Goal: Task Accomplishment & Management: Manage account settings

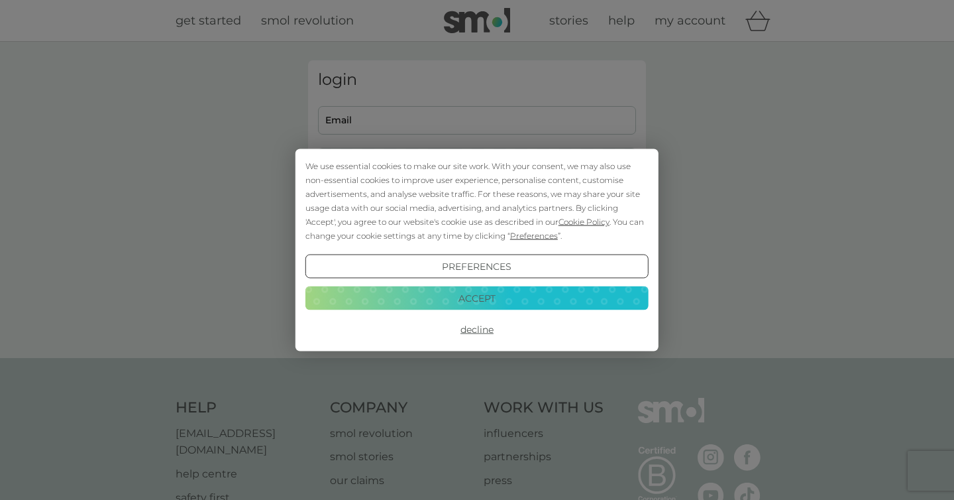
type input "edwardtunni@gmail.com"
click at [475, 301] on button "Accept" at bounding box center [476, 298] width 343 height 24
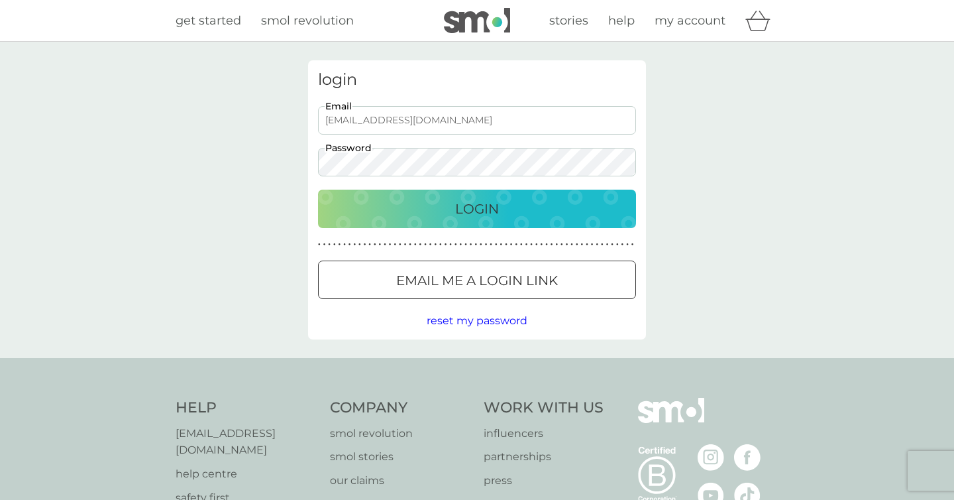
click at [451, 207] on div "Login" at bounding box center [476, 208] width 291 height 21
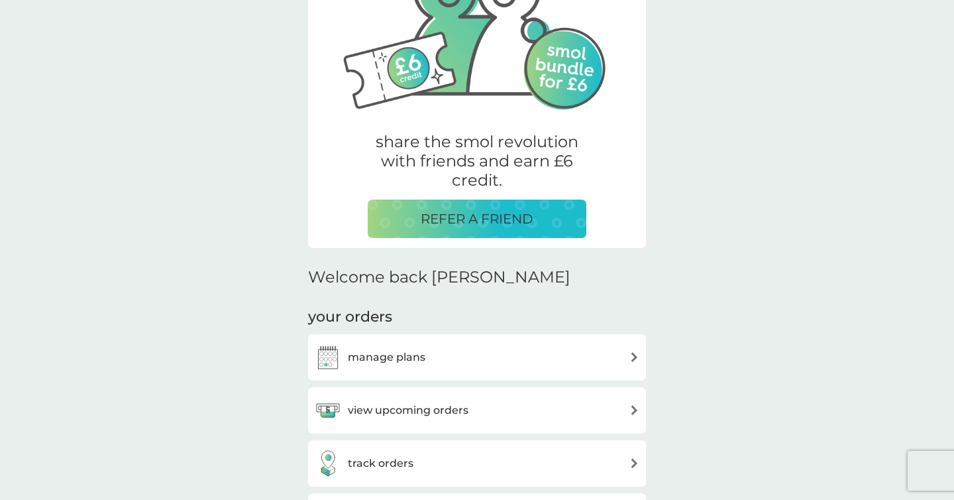
scroll to position [158, 0]
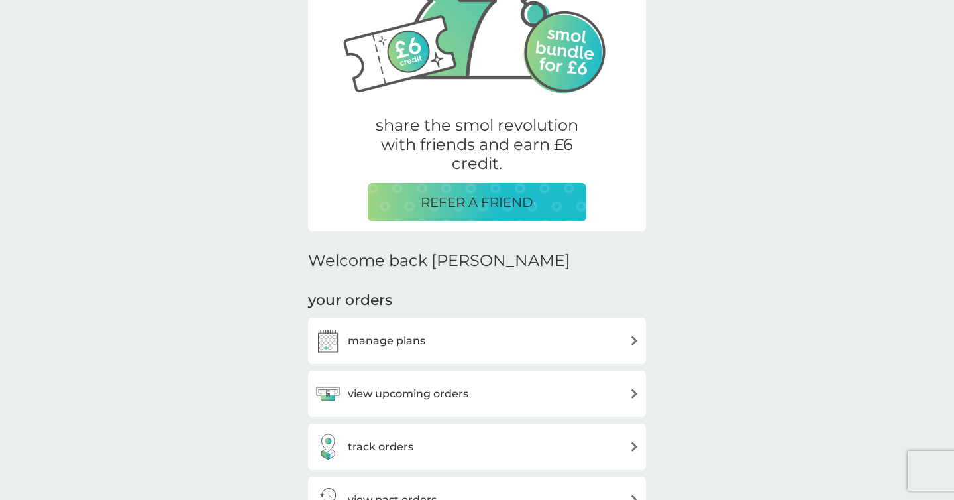
click at [429, 335] on div "manage plans" at bounding box center [477, 340] width 325 height 26
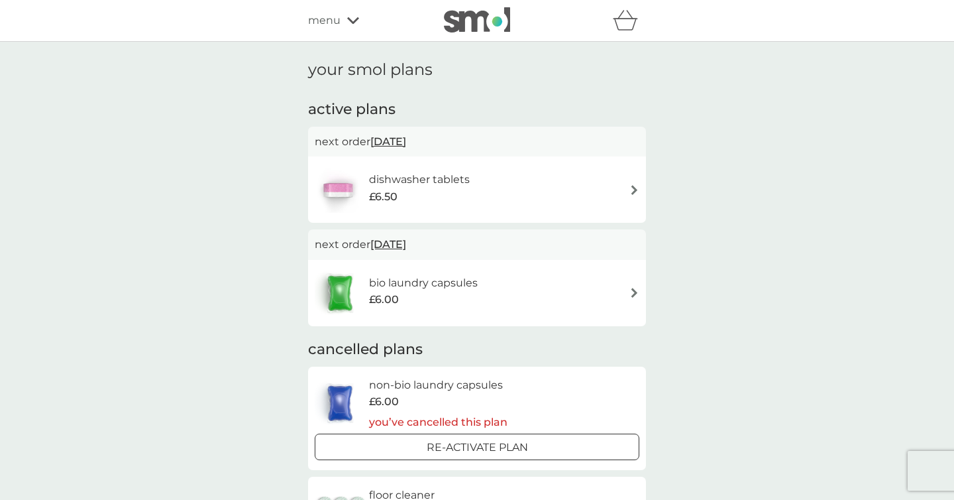
click at [616, 188] on div "dishwasher tablets £6.50" at bounding box center [477, 189] width 325 height 46
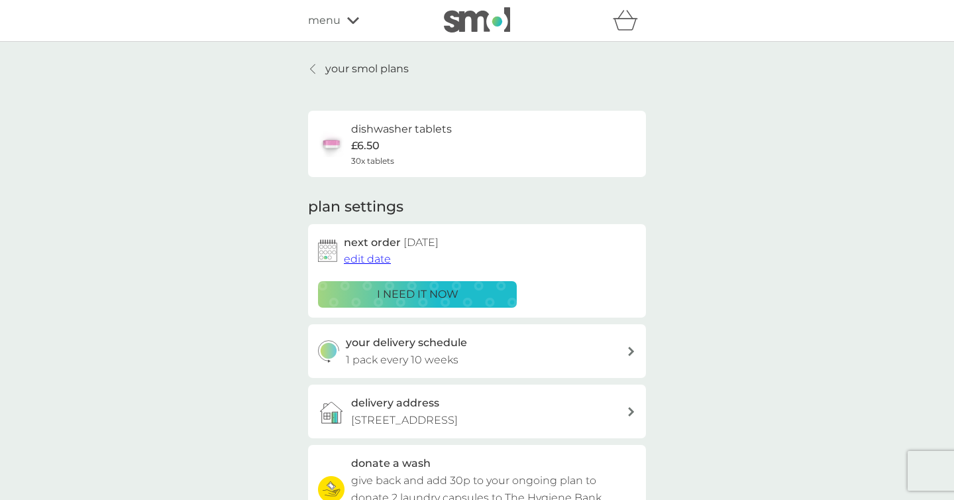
click at [375, 260] on span "edit date" at bounding box center [367, 258] width 47 height 13
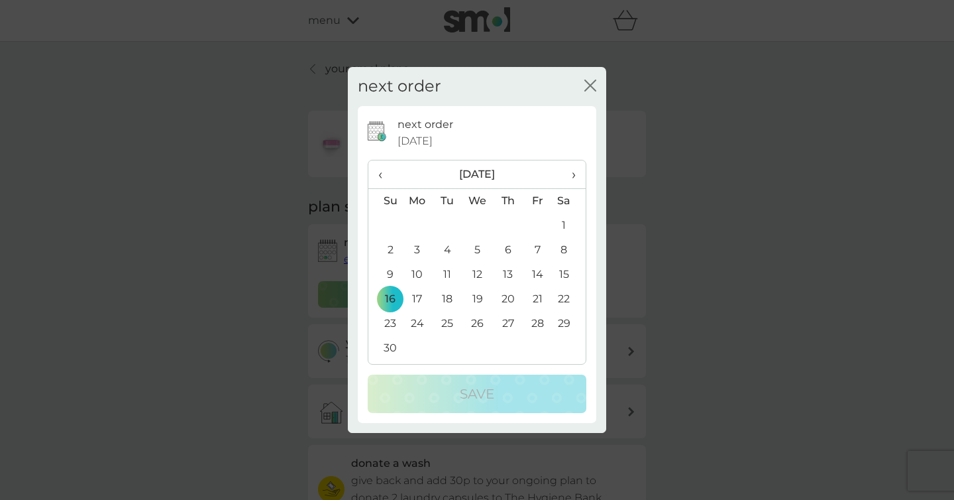
click at [577, 175] on th "›" at bounding box center [569, 174] width 33 height 28
click at [534, 229] on td "5" at bounding box center [538, 225] width 30 height 25
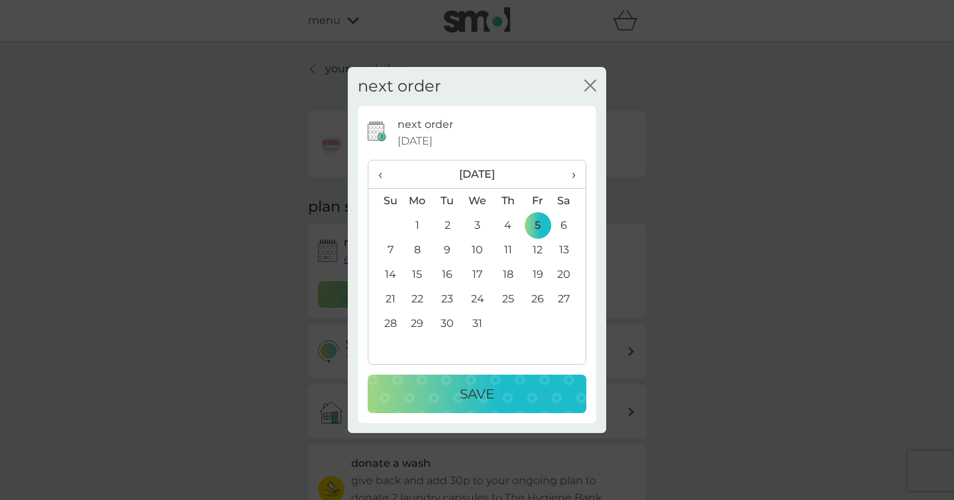
click at [525, 400] on div "Save" at bounding box center [477, 393] width 192 height 21
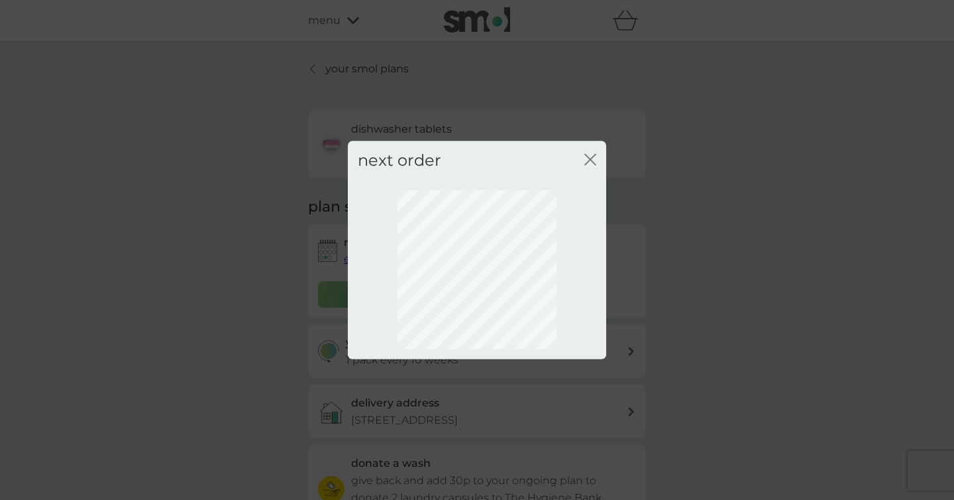
click at [590, 164] on icon "close" at bounding box center [590, 160] width 12 height 12
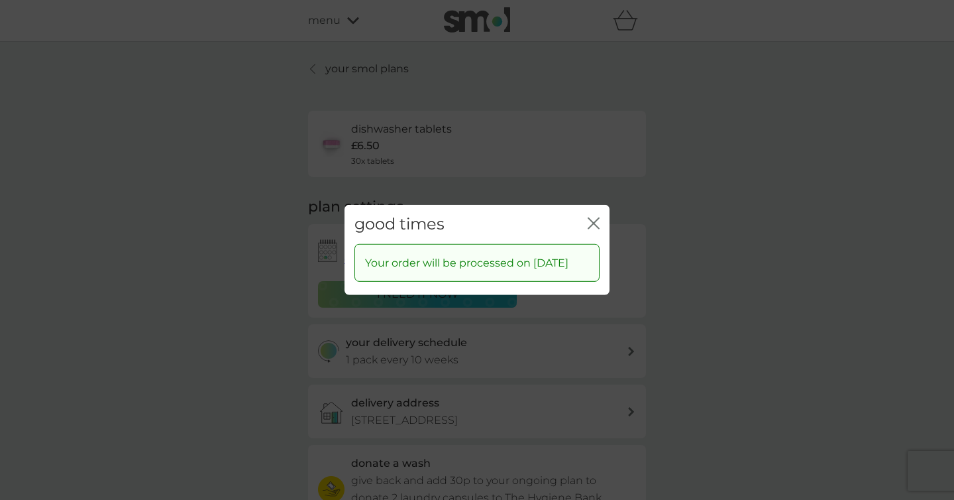
click at [593, 218] on icon "close" at bounding box center [590, 223] width 5 height 11
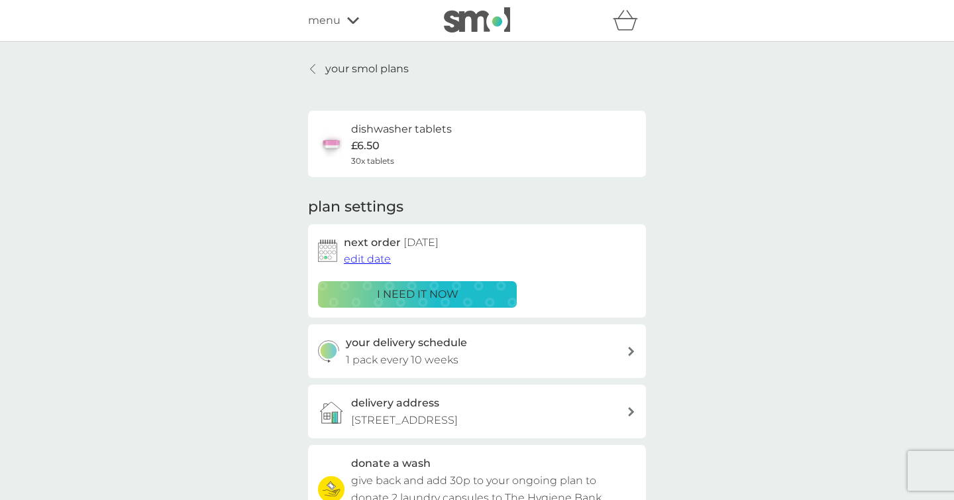
click at [320, 66] on link "your smol plans" at bounding box center [358, 68] width 101 height 17
